Goal: Submit feedback/report problem: Submit feedback/report problem

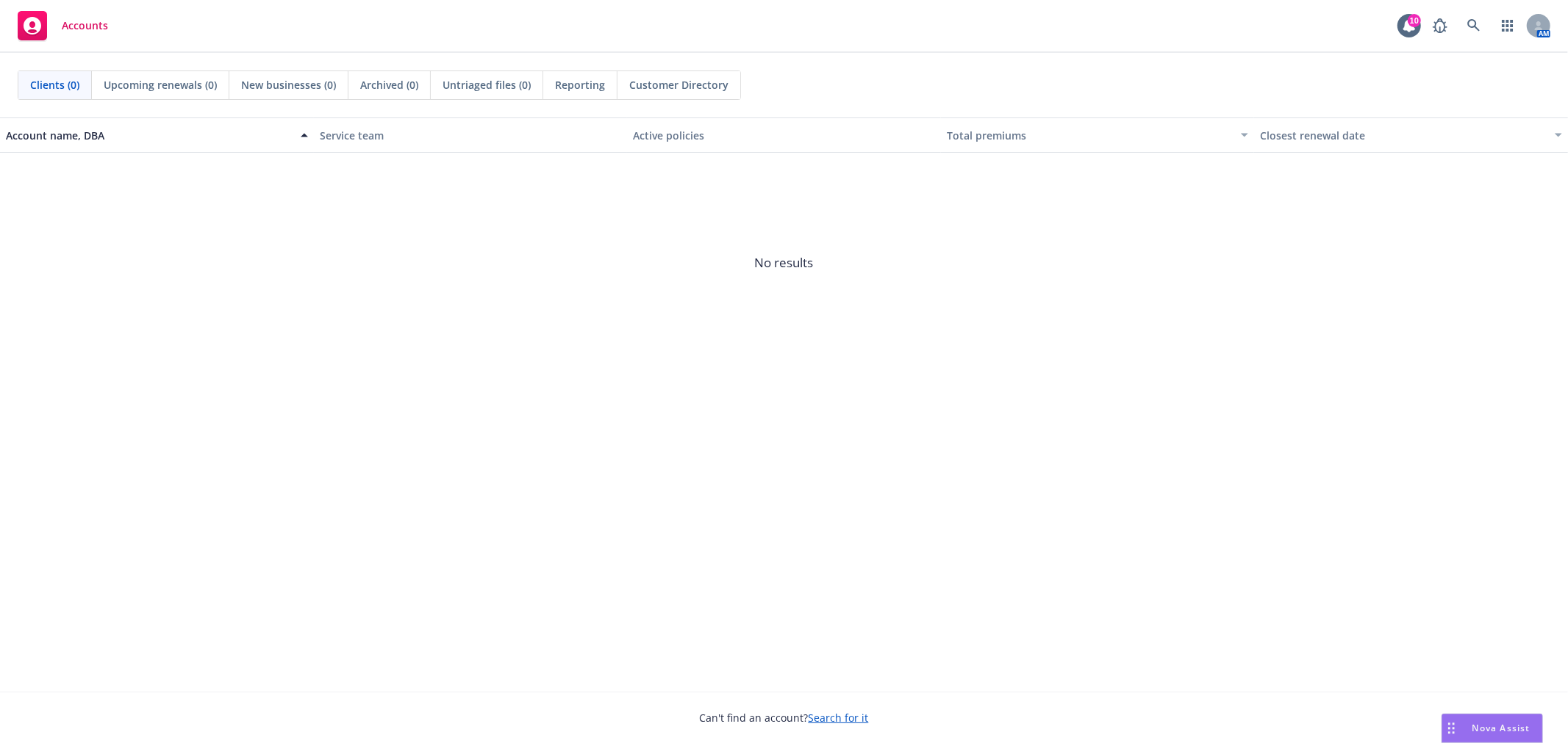
click at [1490, 720] on div "Nova Assist" at bounding box center [1491, 728] width 100 height 28
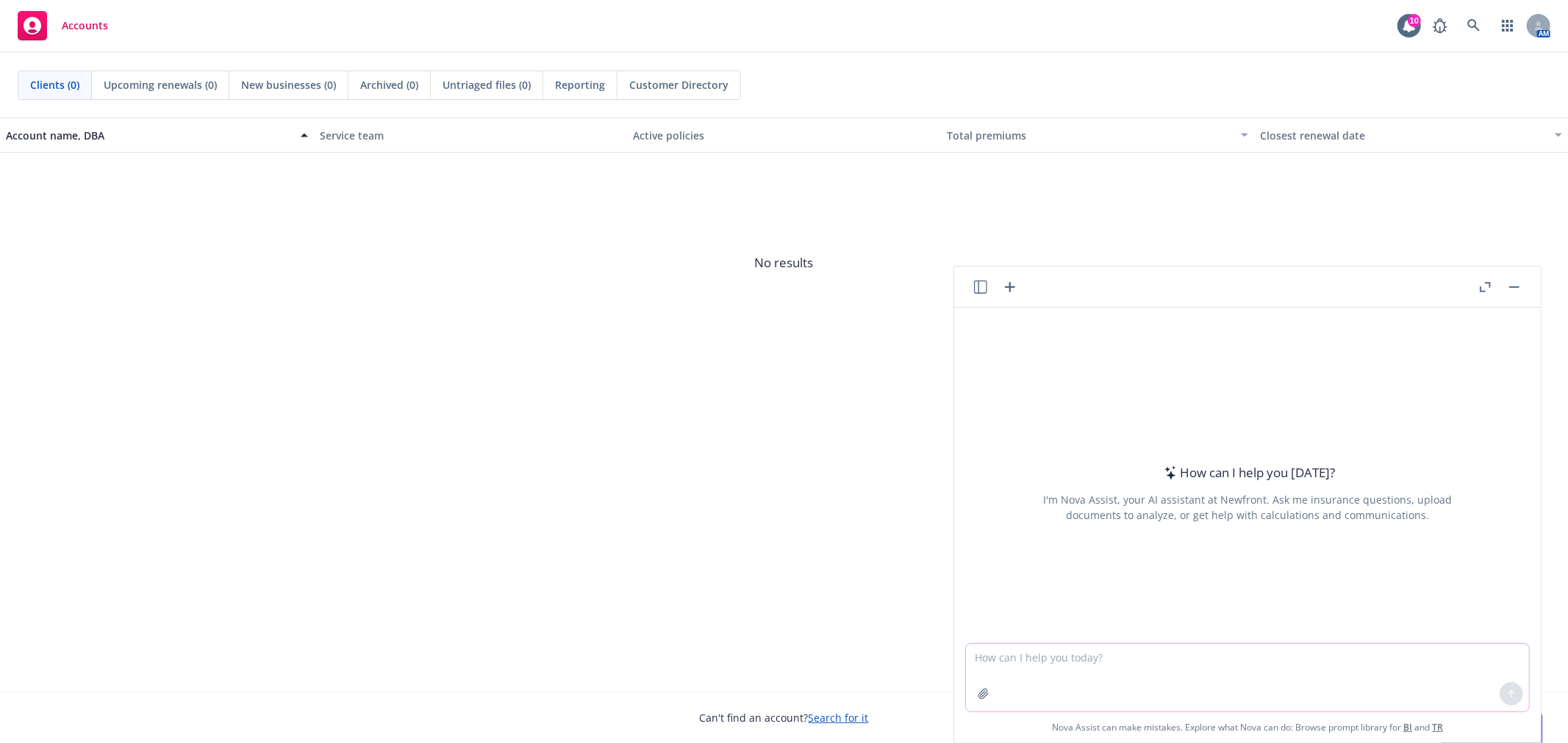
click at [1237, 676] on textarea at bounding box center [1247, 678] width 563 height 68
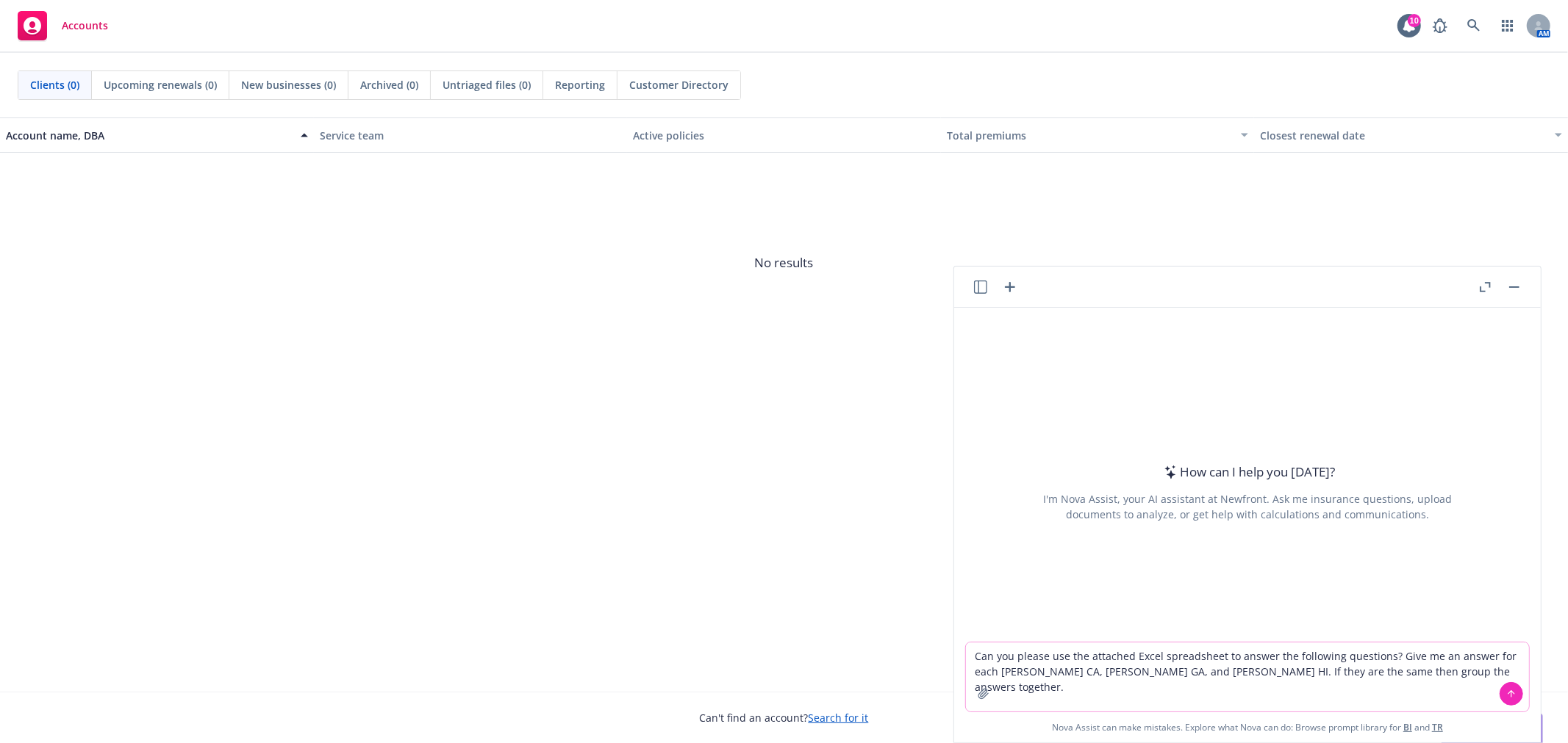
paste textarea "3. Loremip dolor si amet conse adipisci elit seddo ei te incididu ut labo ET do…"
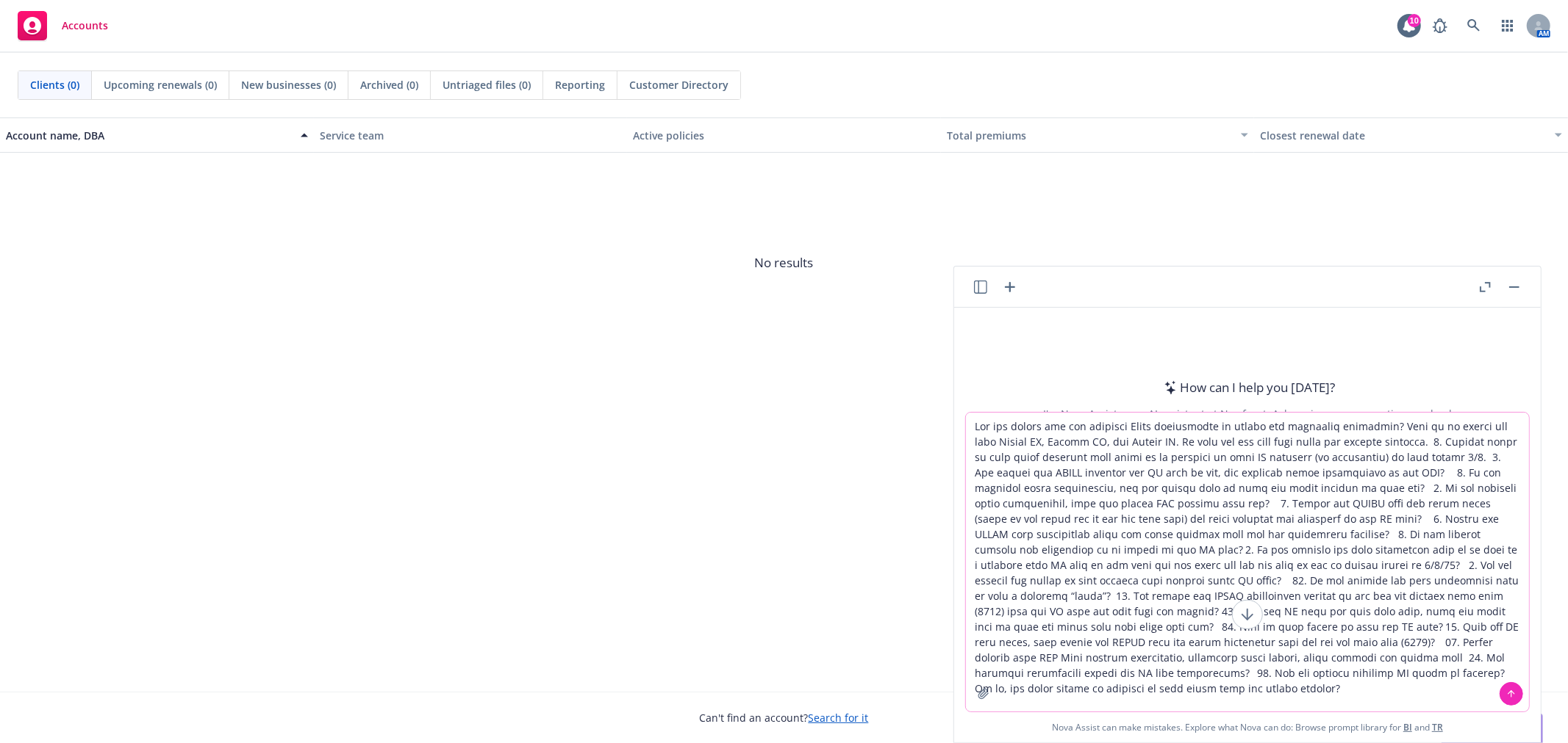
type textarea "Can you please use the attached Excel spreadsheet to answer the following quest…"
click at [978, 696] on icon "button" at bounding box center [983, 694] width 9 height 9
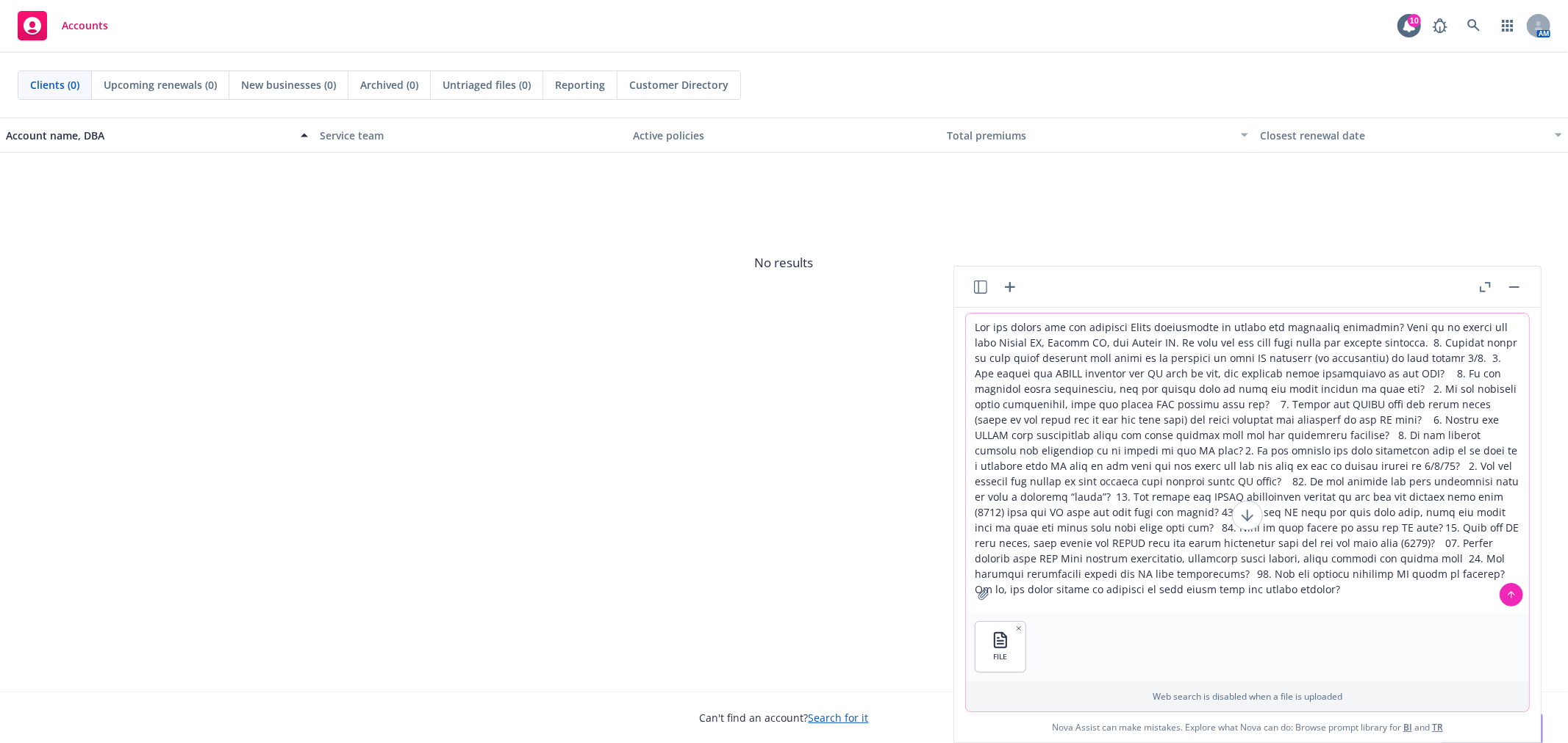
click at [1506, 592] on icon at bounding box center [1510, 594] width 10 height 10
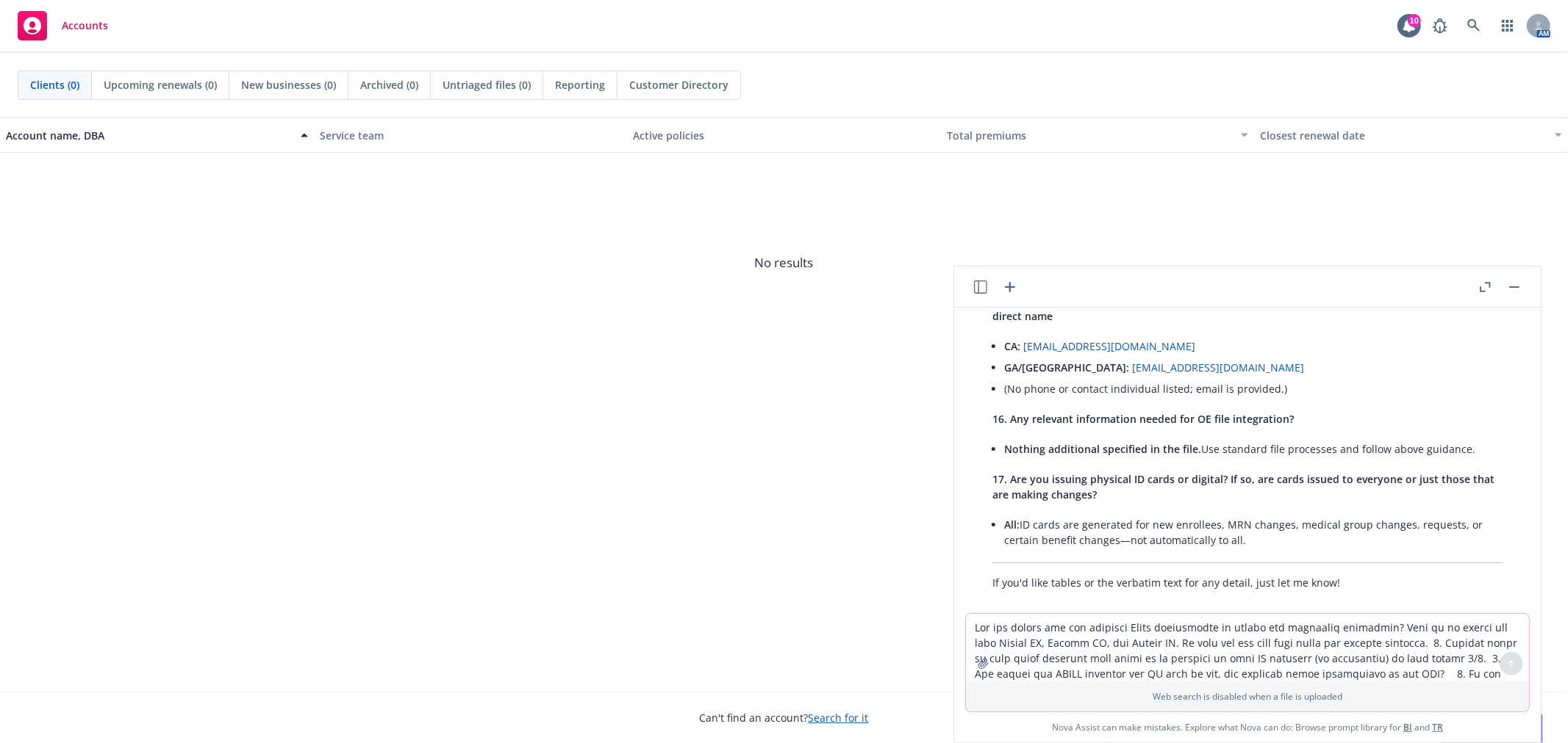
scroll to position [1624, 0]
